Goal: Task Accomplishment & Management: Manage account settings

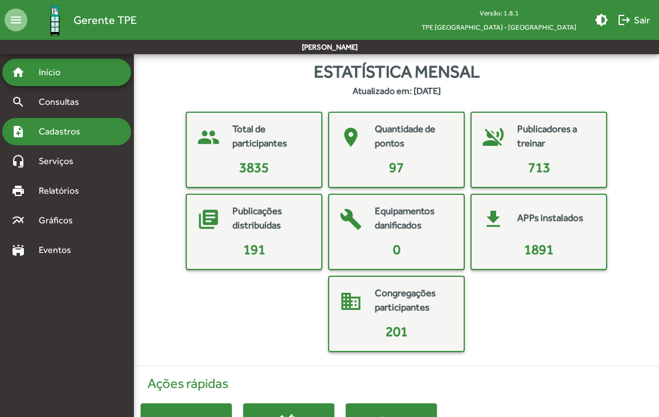
click at [68, 125] on span "Cadastros" at bounding box center [63, 132] width 63 height 14
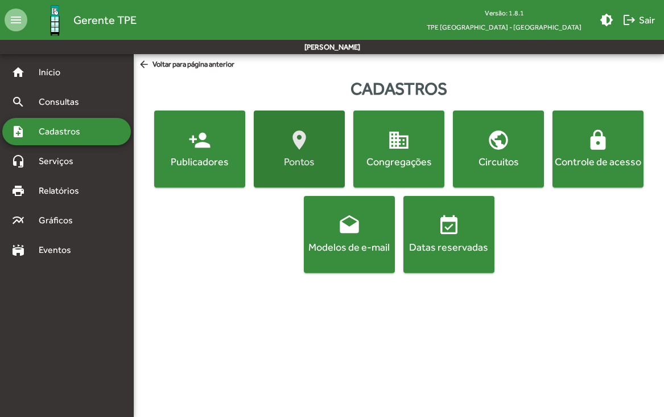
click at [284, 148] on span "location_on Pontos" at bounding box center [299, 149] width 87 height 40
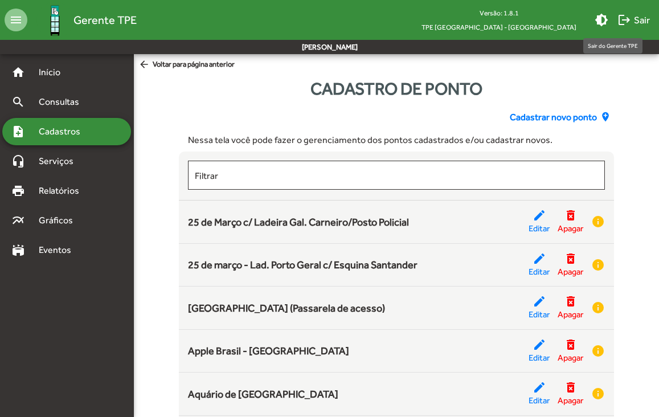
click at [634, 17] on span "logout Sair" at bounding box center [633, 20] width 32 height 20
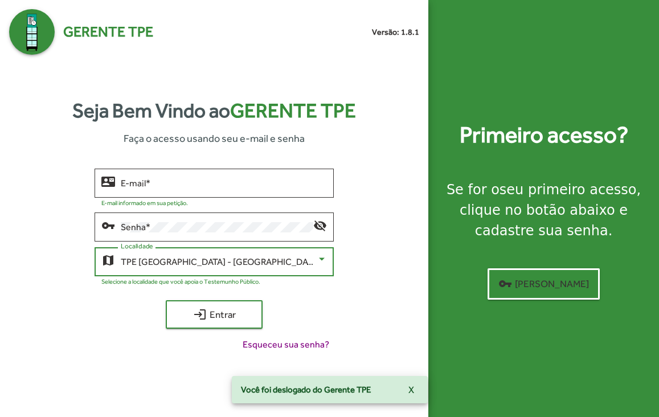
click at [305, 257] on div "TPE [GEOGRAPHIC_DATA] - [GEOGRAPHIC_DATA]" at bounding box center [219, 262] width 196 height 10
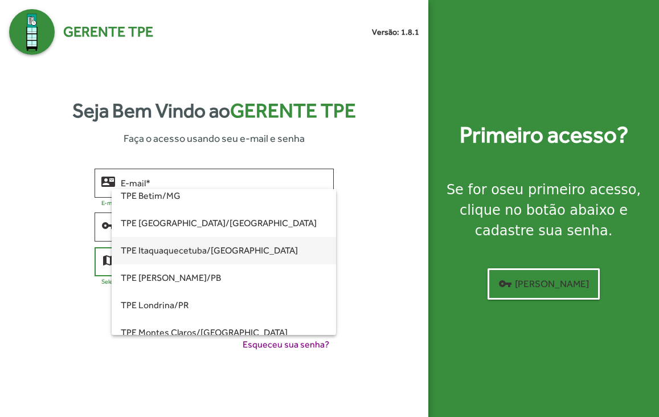
scroll to position [64, 0]
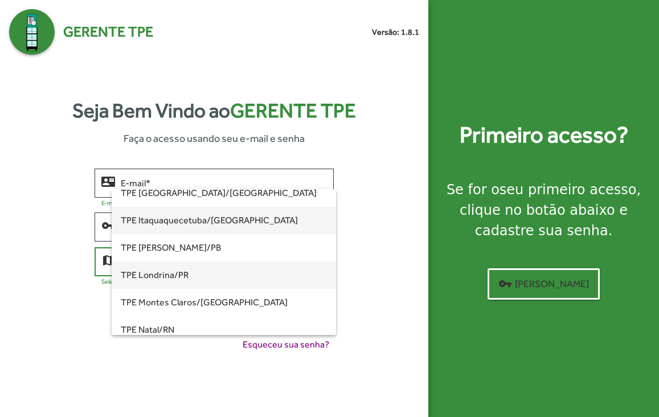
click at [245, 277] on span "TPE Londrina/PR" at bounding box center [224, 274] width 206 height 27
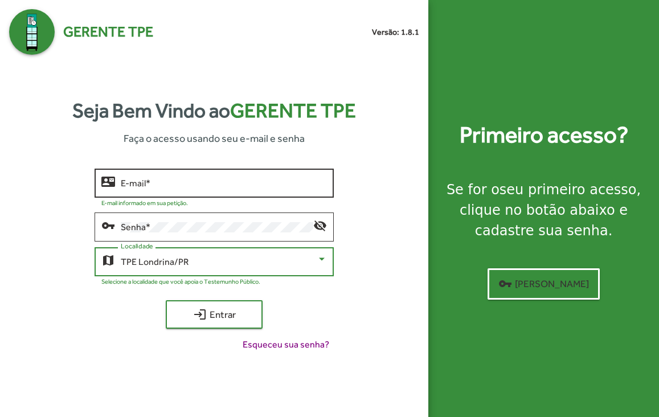
click at [246, 182] on input "E-mail *" at bounding box center [224, 183] width 206 height 10
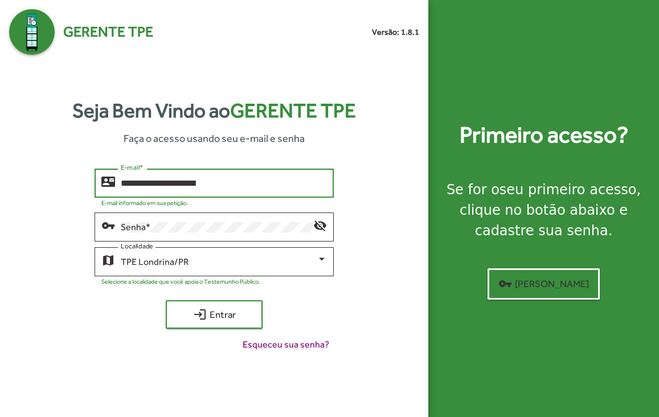
type input "**********"
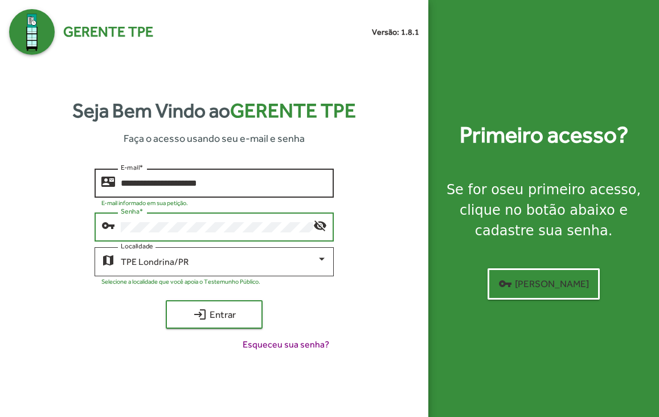
click at [166, 300] on button "login Entrar" at bounding box center [214, 314] width 97 height 28
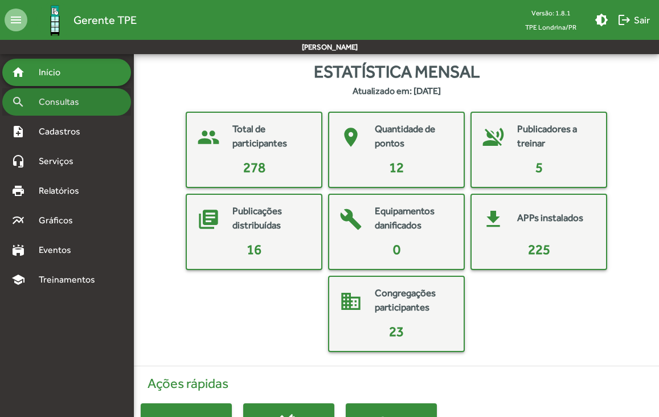
click at [67, 90] on div "search Consultas" at bounding box center [66, 101] width 129 height 27
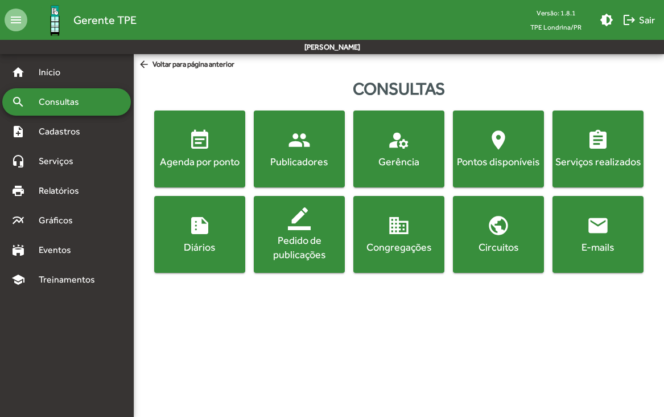
click at [484, 135] on span "location_on Pontos disponíveis" at bounding box center [498, 149] width 87 height 40
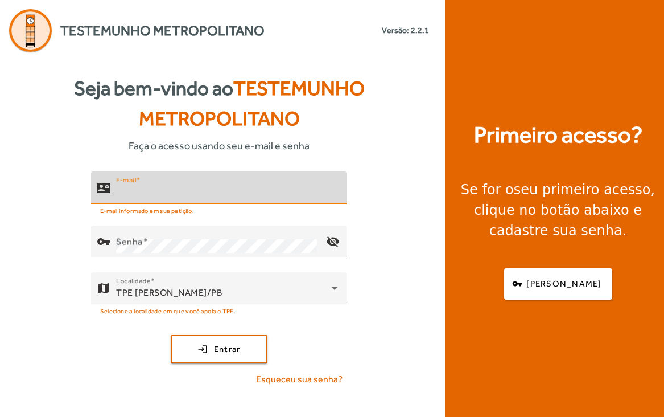
click at [302, 186] on input "E-mail" at bounding box center [226, 193] width 221 height 14
type input "**********"
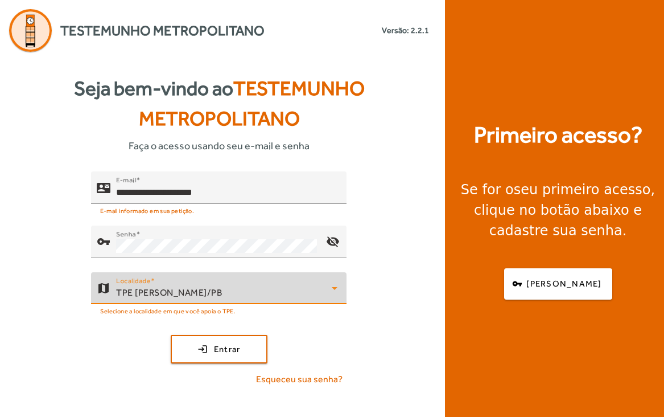
click at [339, 285] on icon at bounding box center [335, 288] width 14 height 14
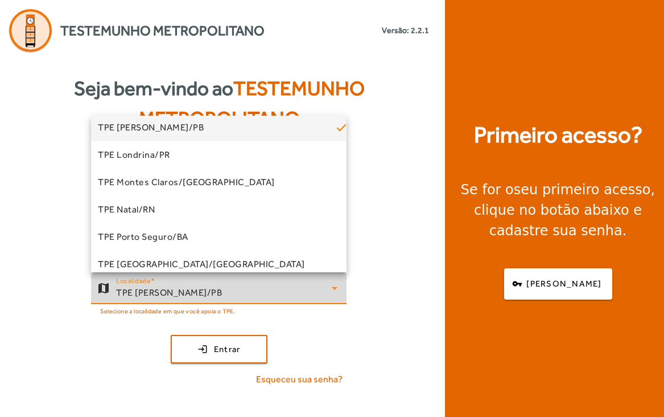
scroll to position [113, 0]
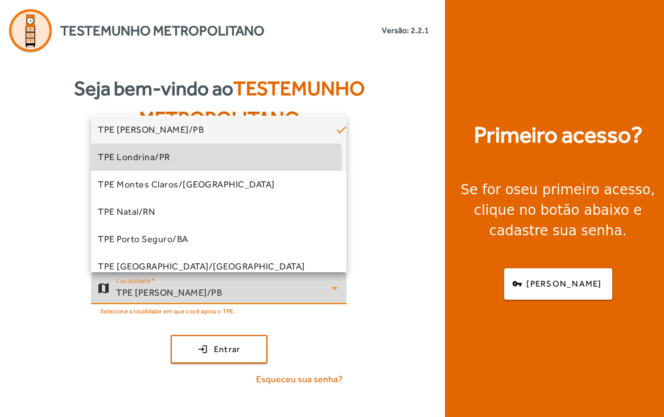
click at [166, 159] on span "TPE Londrina/PR" at bounding box center [134, 157] width 72 height 14
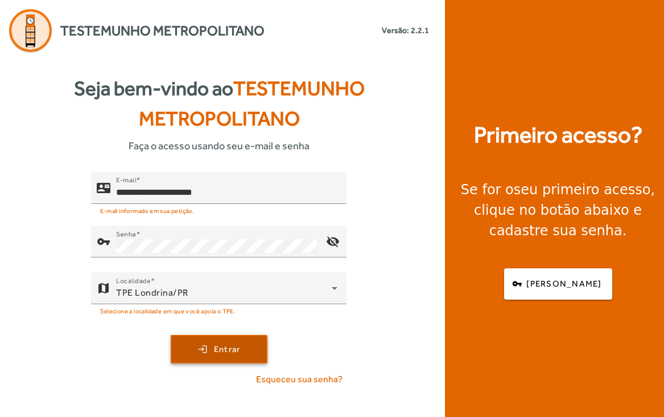
click at [217, 352] on span "Entrar" at bounding box center [227, 349] width 27 height 13
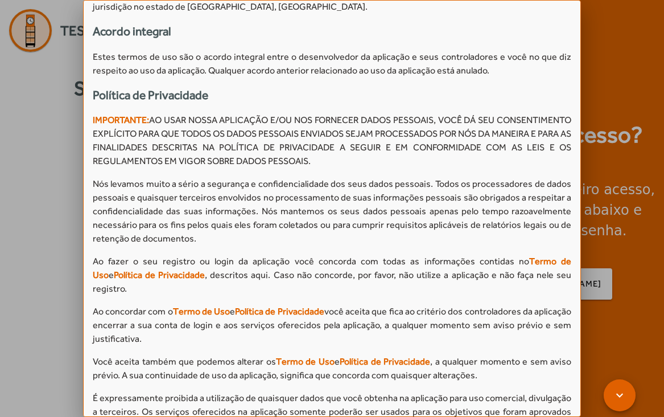
scroll to position [1232, 0]
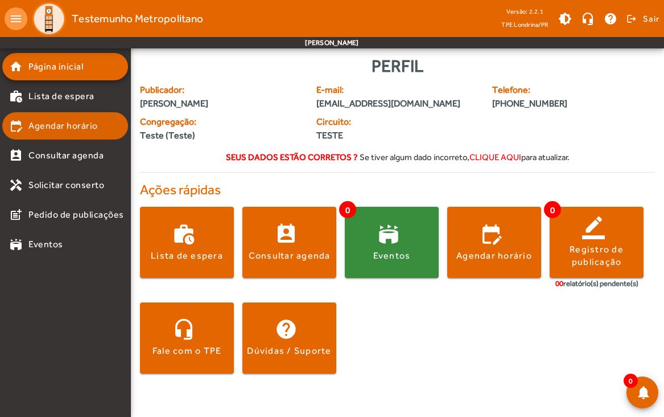
click at [54, 133] on mat-list-item "edit_calendar Agendar horário" at bounding box center [65, 125] width 126 height 27
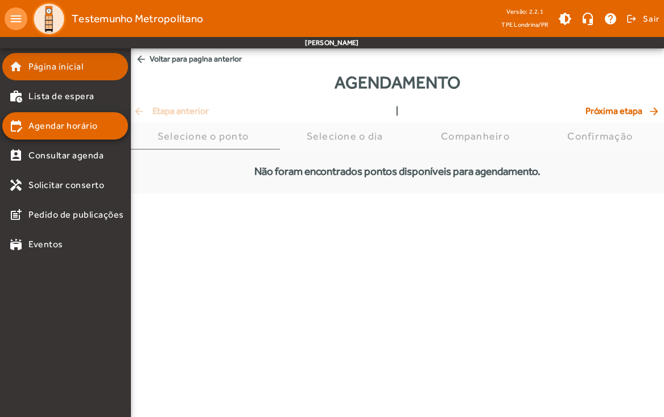
click at [72, 68] on span "Página inicial" at bounding box center [55, 67] width 55 height 14
